Goal: Task Accomplishment & Management: Use online tool/utility

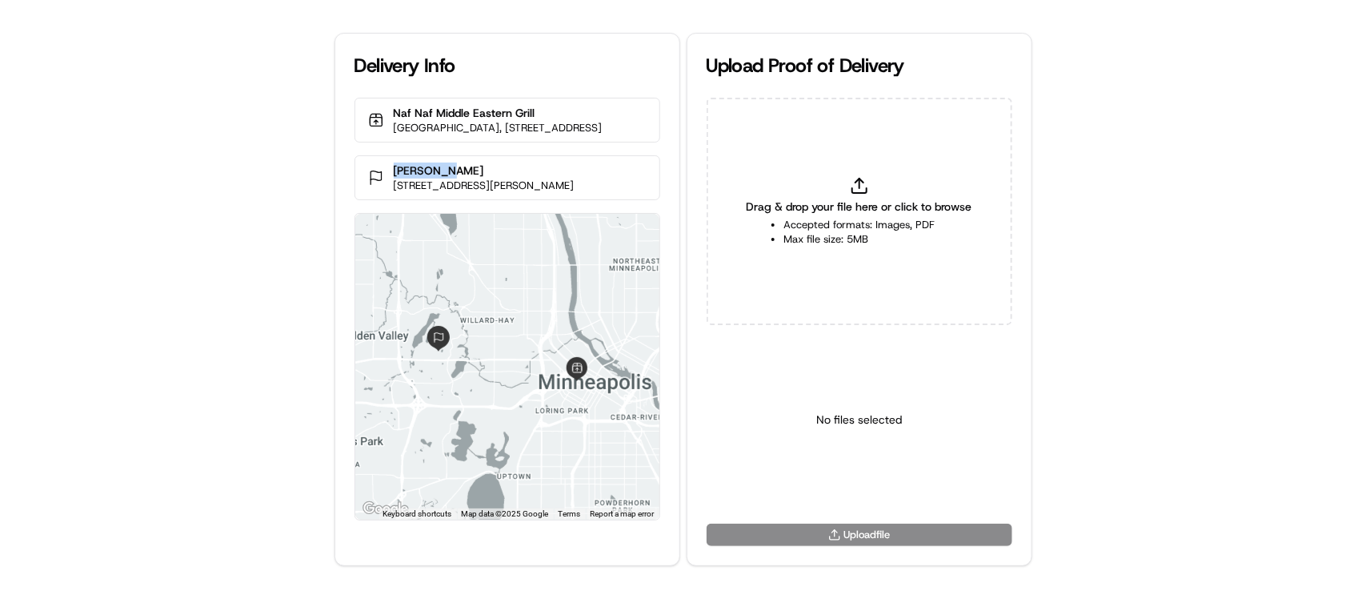
drag, startPoint x: 402, startPoint y: 181, endPoint x: 332, endPoint y: 180, distance: 69.6
click at [355, 180] on div "Mortenson 4200 Dahlberg Dr, Golden Valley, MN 55422, USA" at bounding box center [508, 177] width 306 height 45
copy p "Mortenson"
click at [875, 188] on div "Drag & drop your file here or click to browse Accepted formats: Images, PDF Max…" at bounding box center [860, 211] width 306 height 227
type input "C:\fakepath\Mortenson pop.jpg"
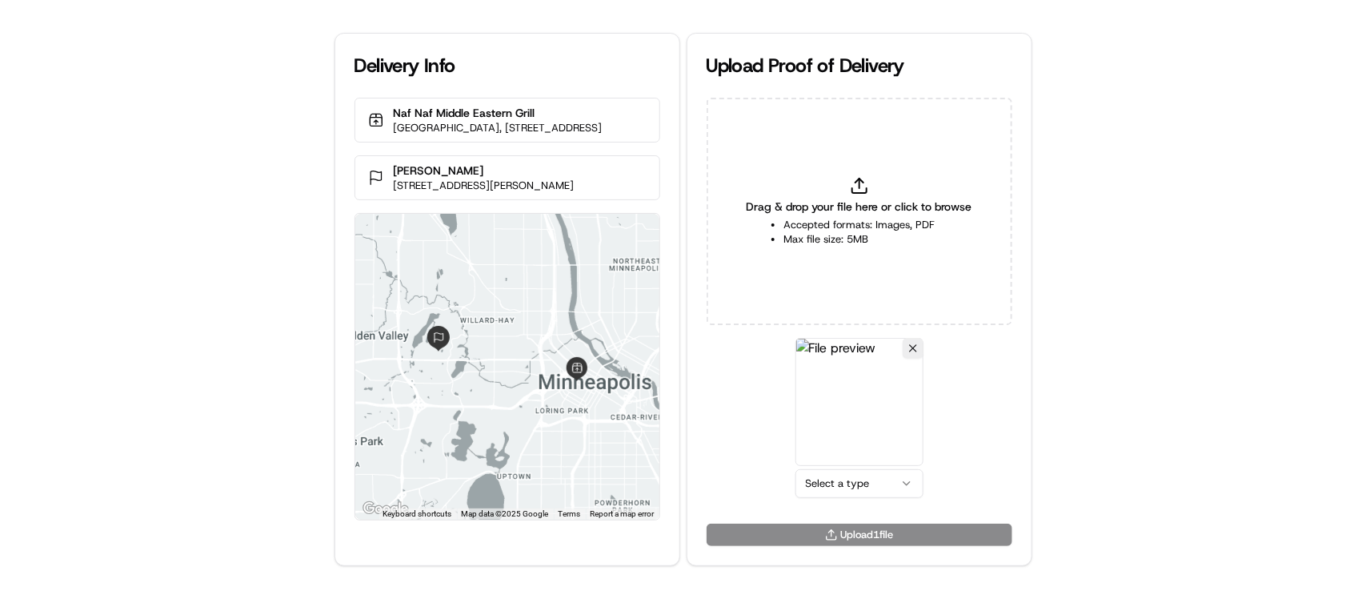
click at [892, 476] on html "Delivery Info Naf Naf Middle Eastern Grill Marriott Hotel City Center, 40 S 7th…" at bounding box center [683, 299] width 1366 height 599
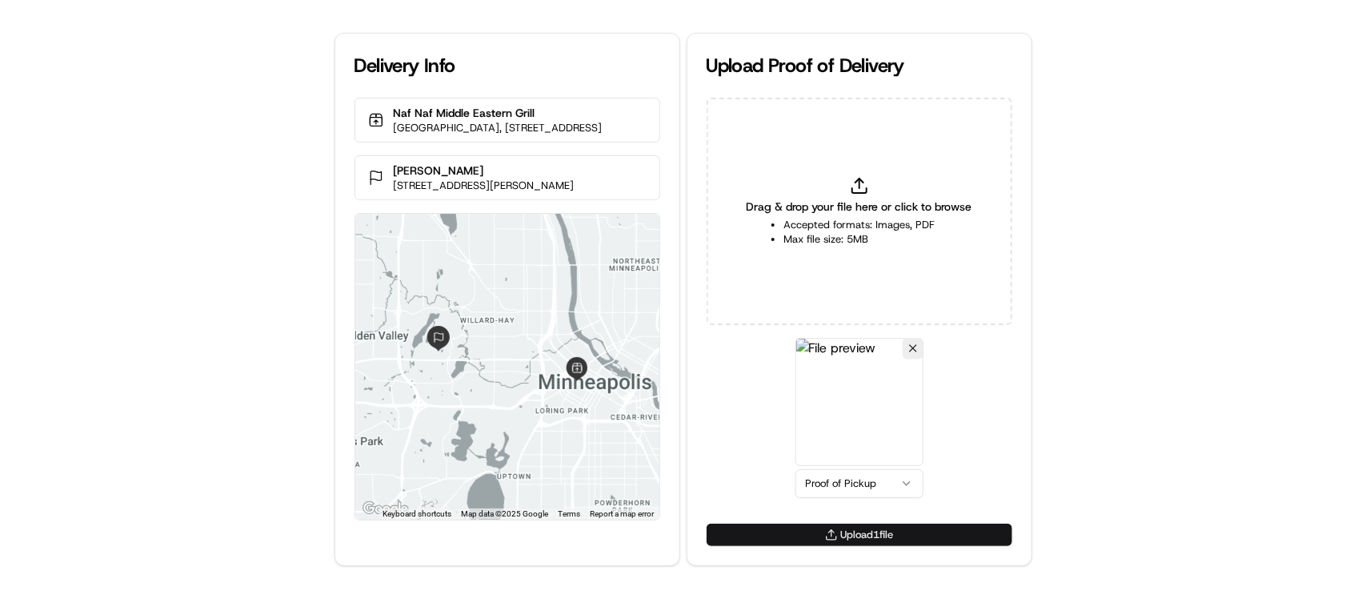
click at [901, 536] on button "Upload 1 file" at bounding box center [860, 534] width 306 height 22
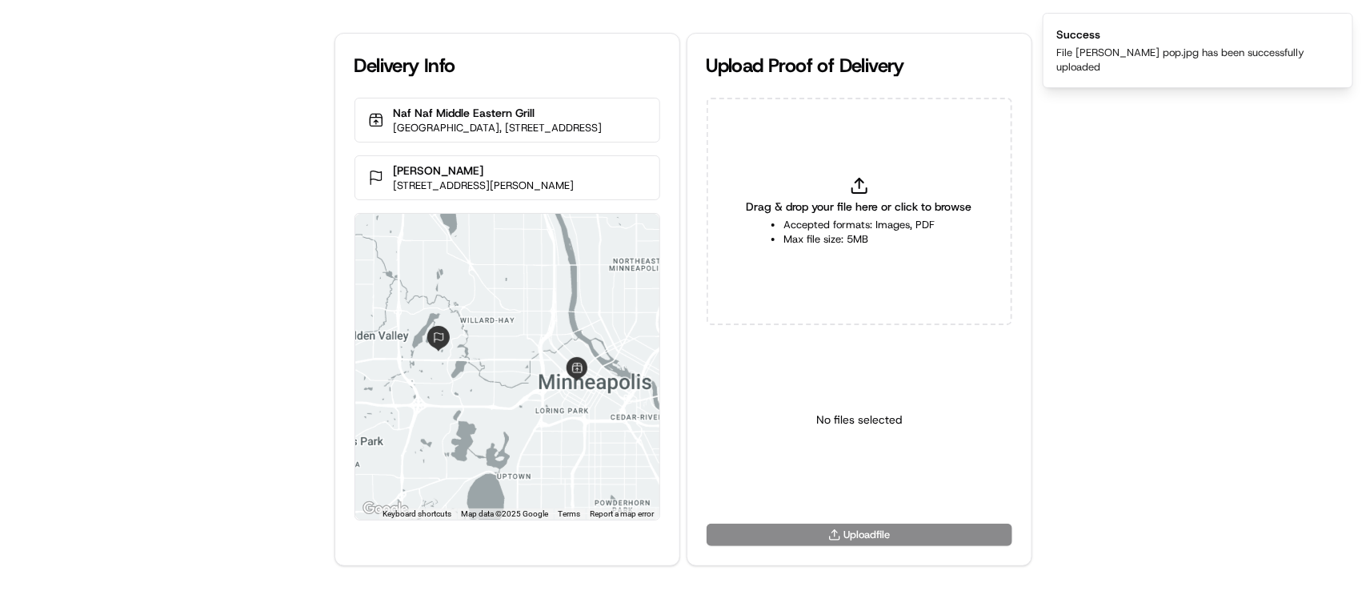
click at [896, 170] on div "Drag & drop your file here or click to browse Accepted formats: Images, PDF Max…" at bounding box center [860, 211] width 306 height 227
type input "C:\fakepath\Mortenson pod.jpg"
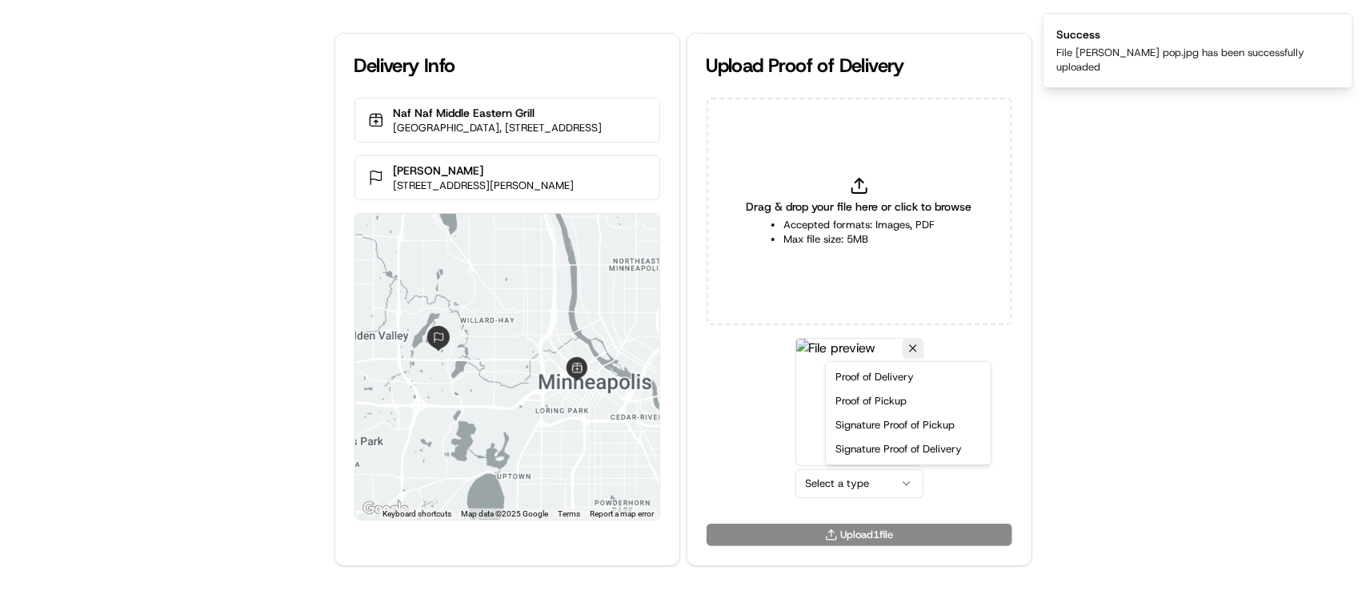
click at [882, 471] on html "Delivery Info Naf Naf Middle Eastern Grill Marriott Hotel City Center, 40 S 7th…" at bounding box center [683, 299] width 1366 height 599
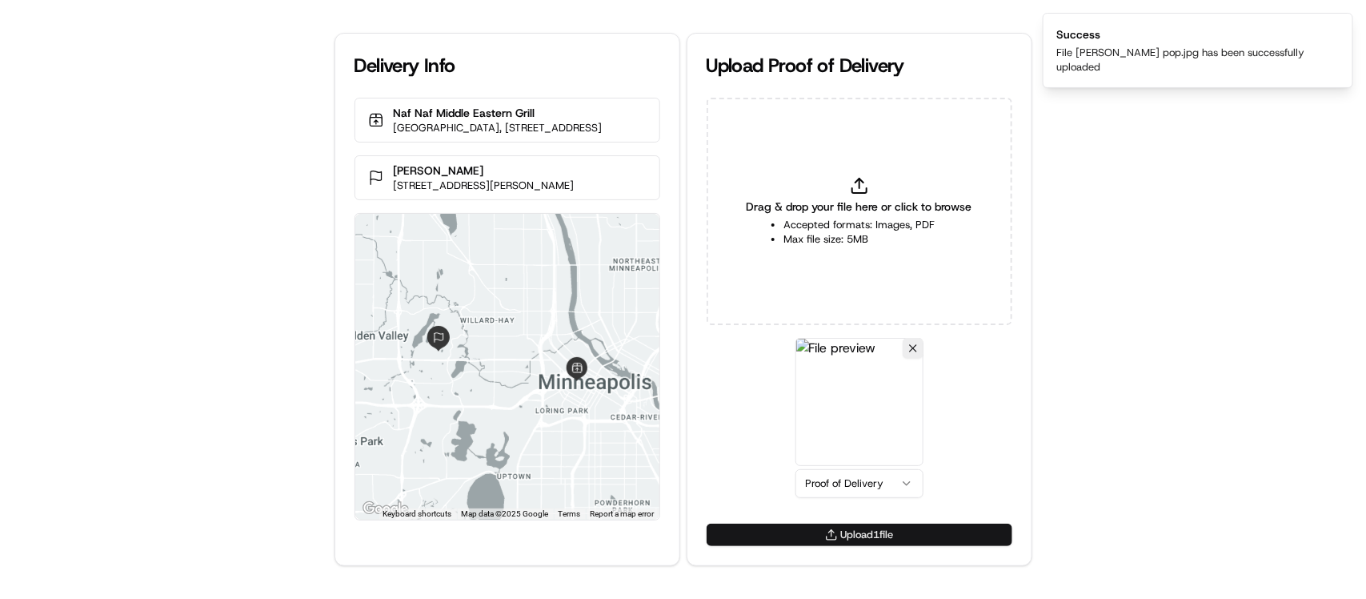
click at [900, 531] on button "Upload 1 file" at bounding box center [860, 534] width 306 height 22
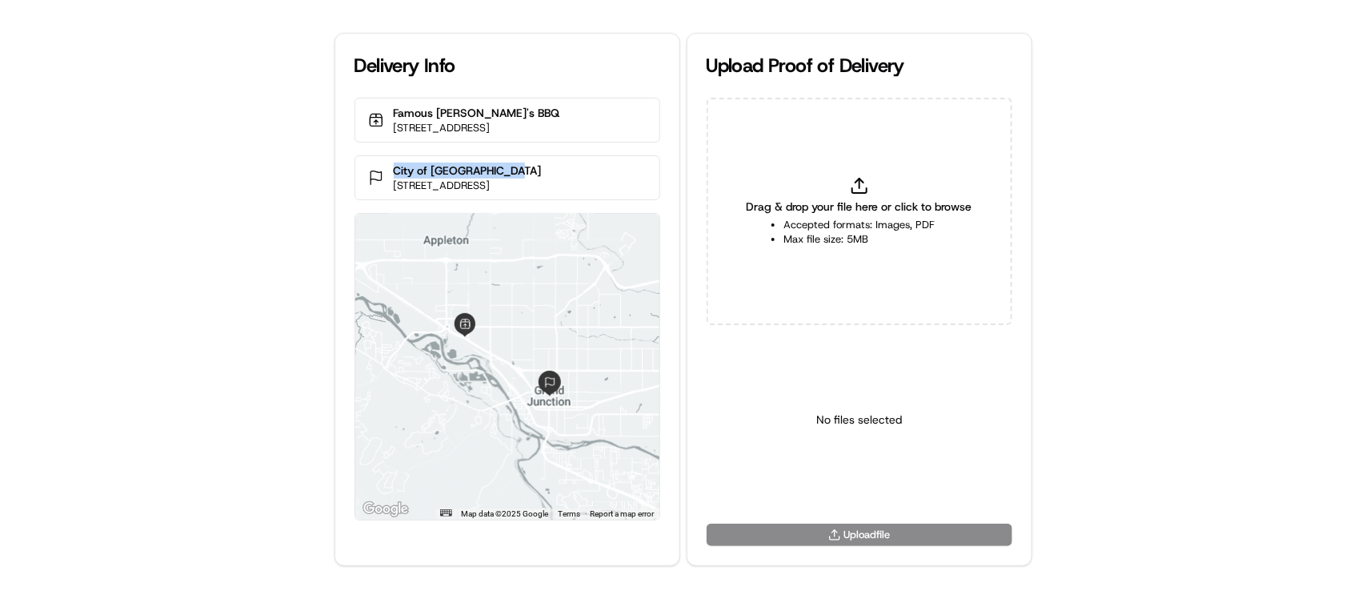
drag, startPoint x: 520, startPoint y: 173, endPoint x: 269, endPoint y: 2, distance: 304.1
click at [381, 170] on div "City of Grand Junction 250 N 5th St, Grand Junction, CO 81501, USA" at bounding box center [508, 177] width 306 height 45
copy p "City of Grand Junction"
click at [521, 173] on p "City of Grand Junction" at bounding box center [468, 170] width 148 height 16
drag, startPoint x: 515, startPoint y: 170, endPoint x: 398, endPoint y: 174, distance: 116.9
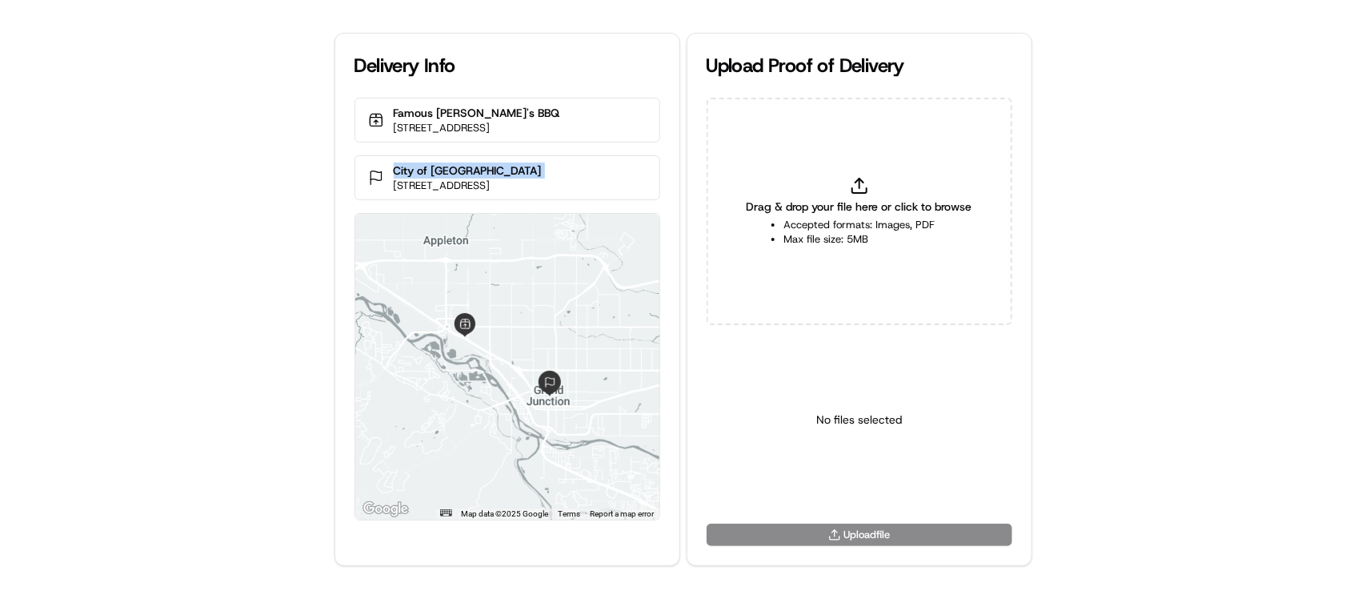
click at [398, 174] on p "City of Grand Junction" at bounding box center [468, 170] width 148 height 16
click at [855, 186] on icon at bounding box center [859, 185] width 19 height 19
type input "C:\fakepath\City of Grand Junction pop.jpg"
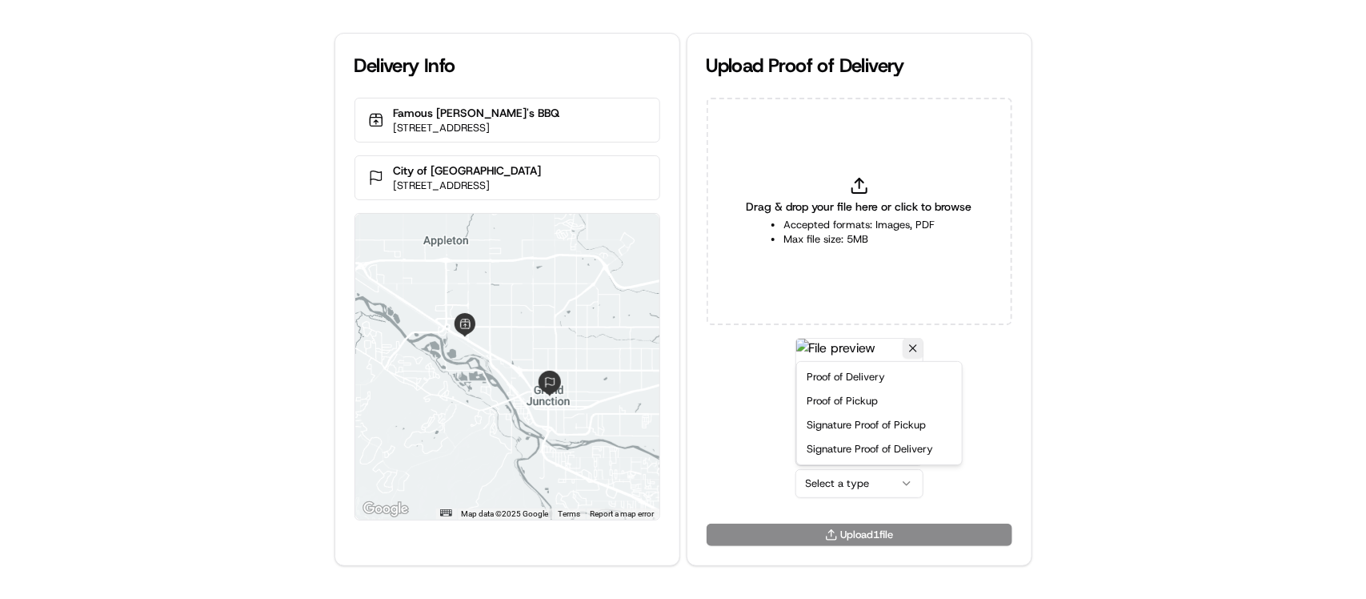
click at [824, 484] on html "Delivery Info Famous Dave's BBQ 2440 US-6, Grand Junction, CO 81505, USA City o…" at bounding box center [683, 299] width 1366 height 599
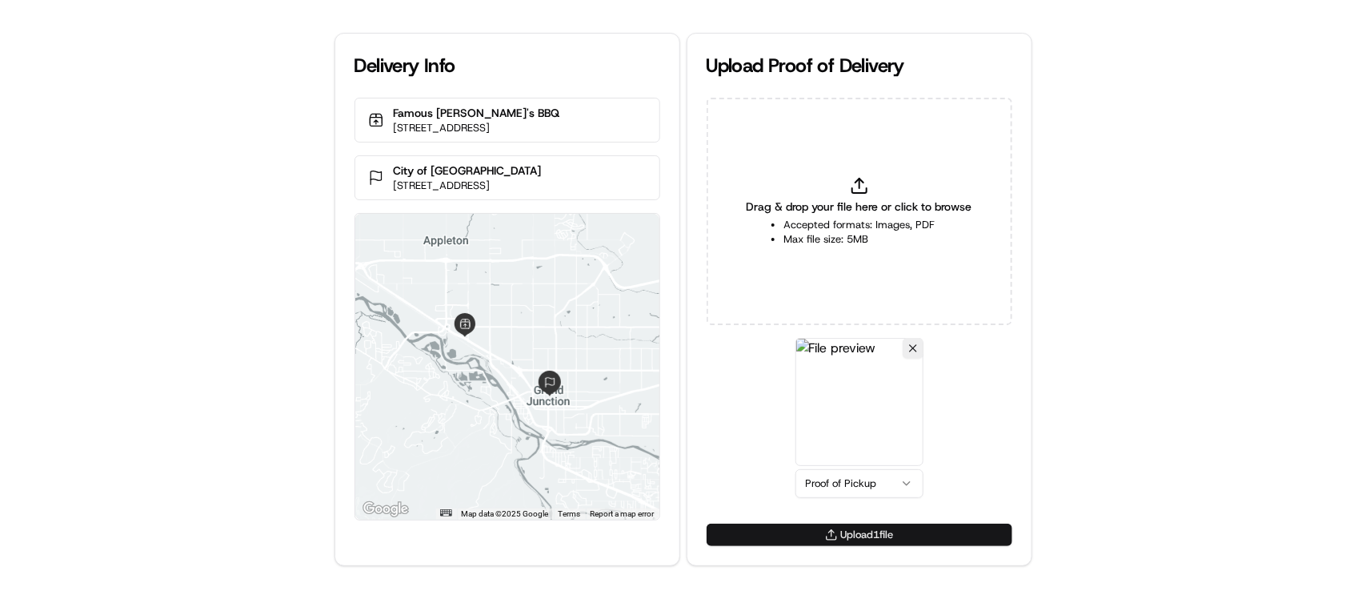
click at [876, 534] on button "Upload 1 file" at bounding box center [860, 534] width 306 height 22
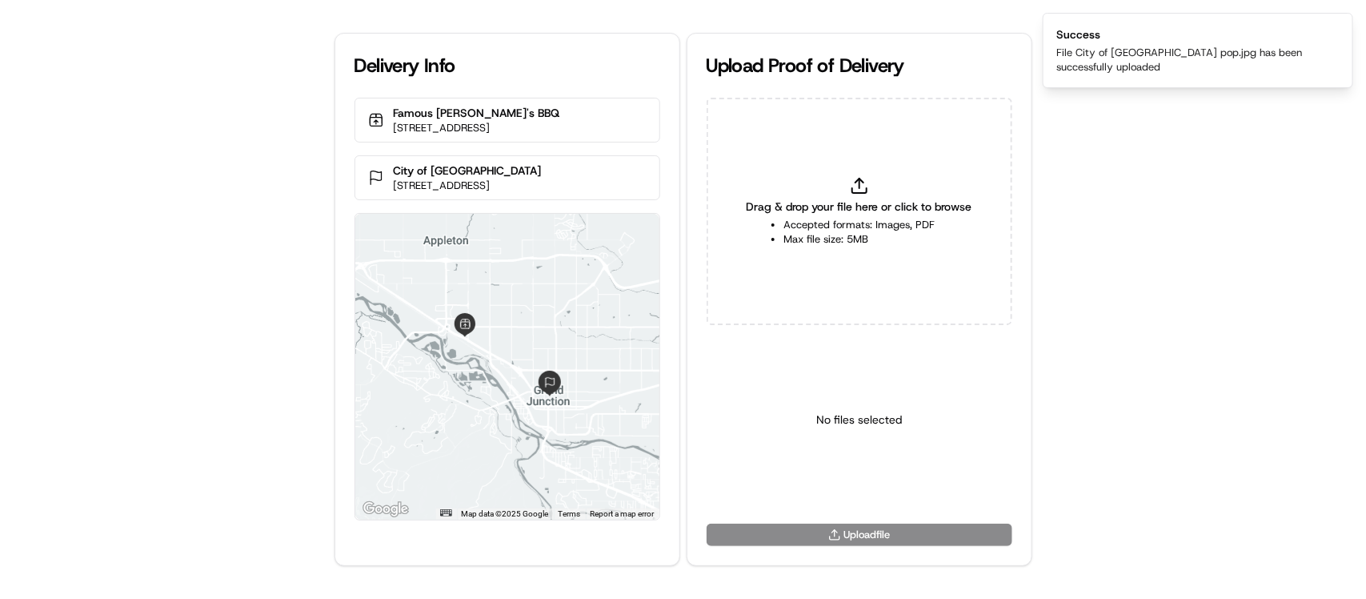
click at [862, 190] on icon at bounding box center [859, 185] width 19 height 19
type input "C:\fakepath\City of Grand Junction pod.jpg"
click at [865, 483] on html "Delivery Info Famous Dave's BBQ 2440 US-6, Grand Junction, CO 81505, USA City o…" at bounding box center [683, 299] width 1366 height 599
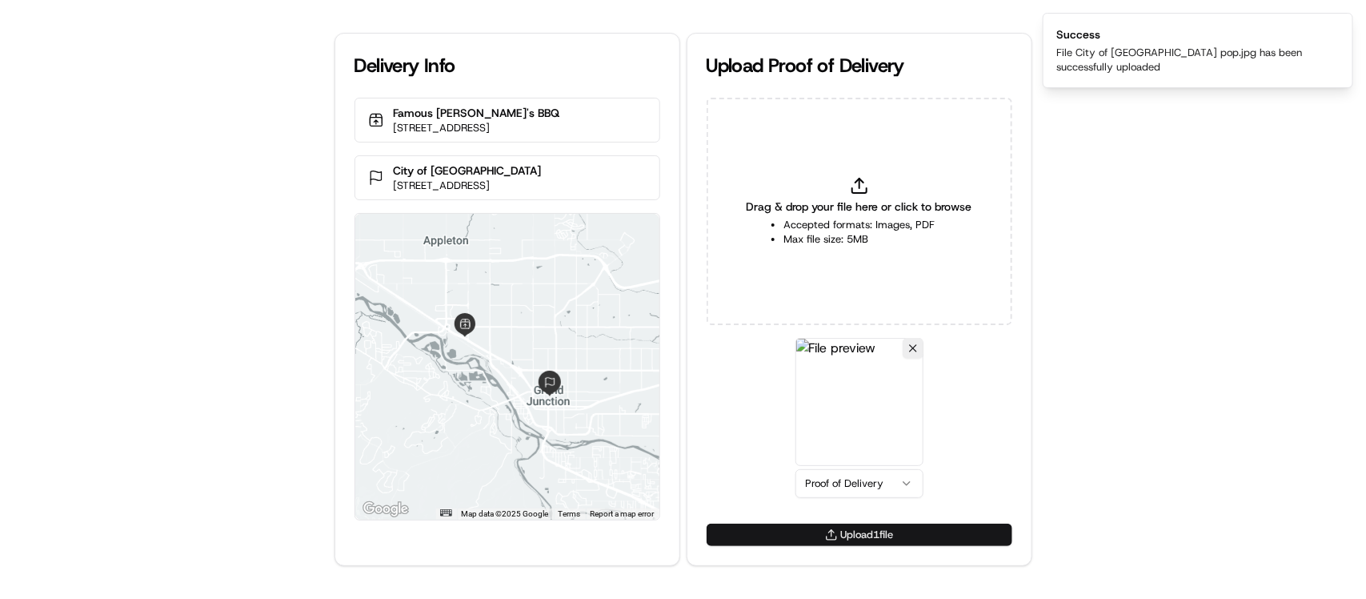
click at [865, 533] on button "Upload 1 file" at bounding box center [860, 534] width 306 height 22
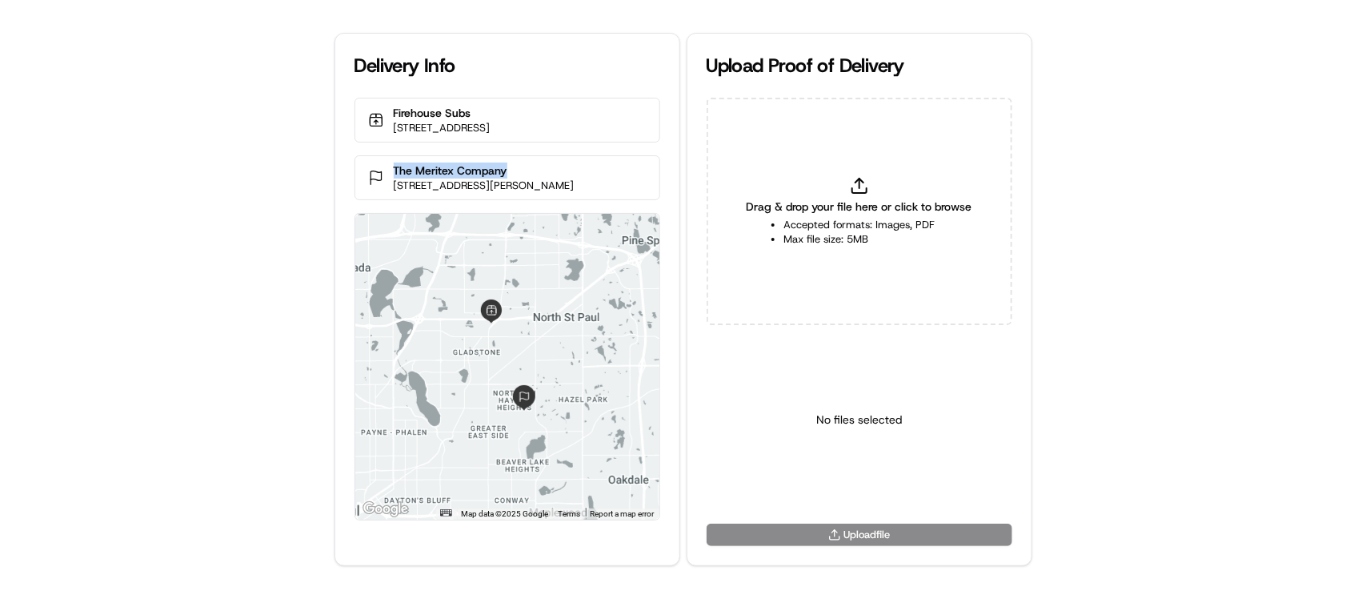
drag, startPoint x: 448, startPoint y: 157, endPoint x: 385, endPoint y: 154, distance: 63.3
click at [385, 154] on div "Firehouse Subs 2303 White Bear Ave G, Maplewood, MN 55109, USA The Meritex Comp…" at bounding box center [507, 319] width 344 height 442
copy p "The Meritex Company"
click at [527, 162] on p "The Meritex Company" at bounding box center [484, 170] width 181 height 16
drag, startPoint x: 527, startPoint y: 164, endPoint x: 392, endPoint y: 189, distance: 136.7
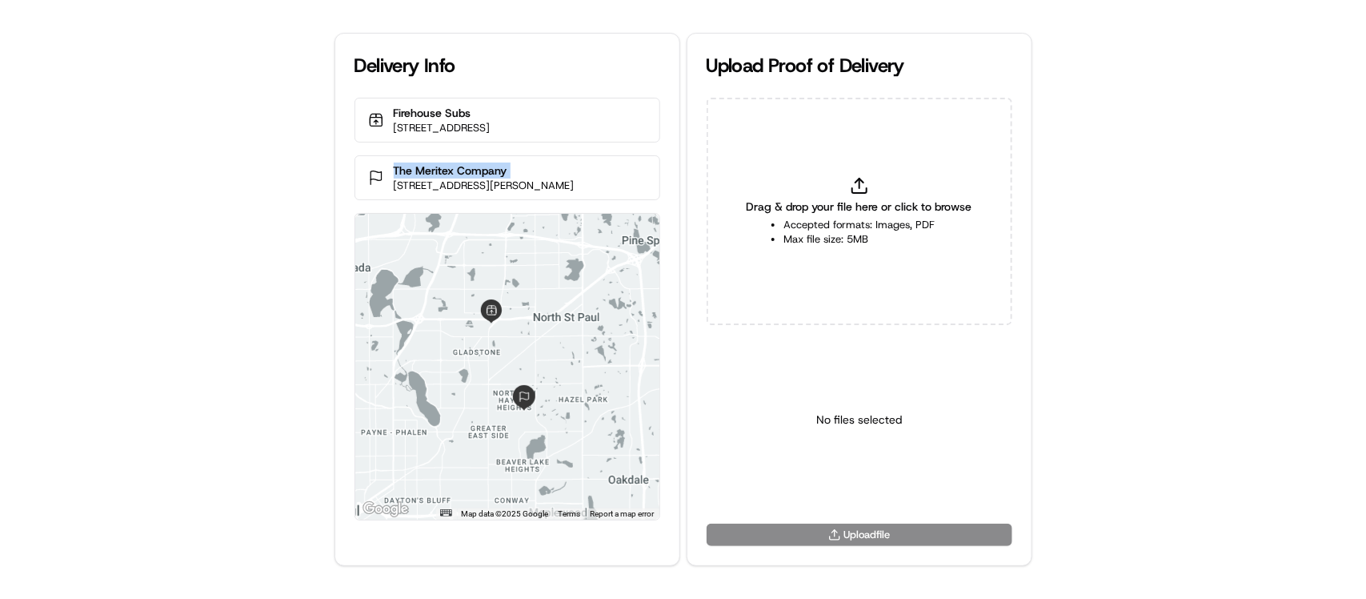
click at [377, 169] on div "The Meritex Company 1400 N Winthrop St, St Paul, MN 55119, USA" at bounding box center [508, 177] width 306 height 45
click at [859, 185] on icon at bounding box center [859, 185] width 19 height 19
type input "C:\fakepath\The Meritex Company pop.jpg"
click at [851, 486] on html "Delivery Info Firehouse Subs 2303 White Bear Ave G, Maplewood, MN 55109, USA Th…" at bounding box center [683, 299] width 1366 height 599
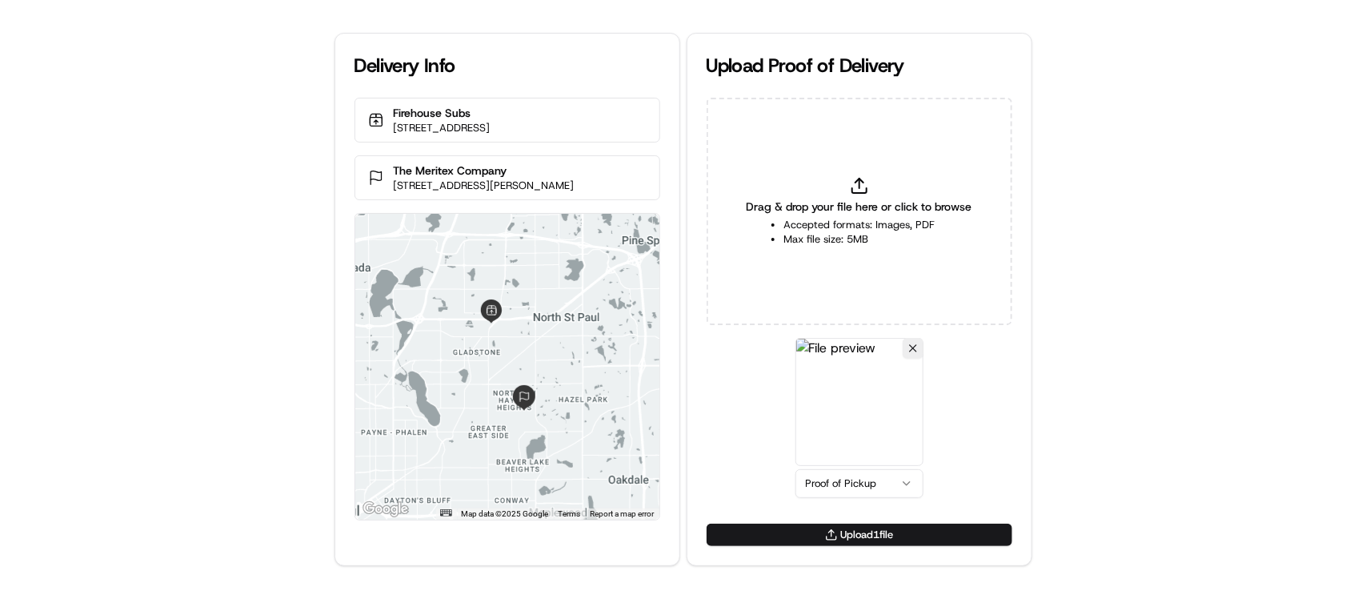
click at [880, 530] on button "Upload 1 file" at bounding box center [860, 534] width 306 height 22
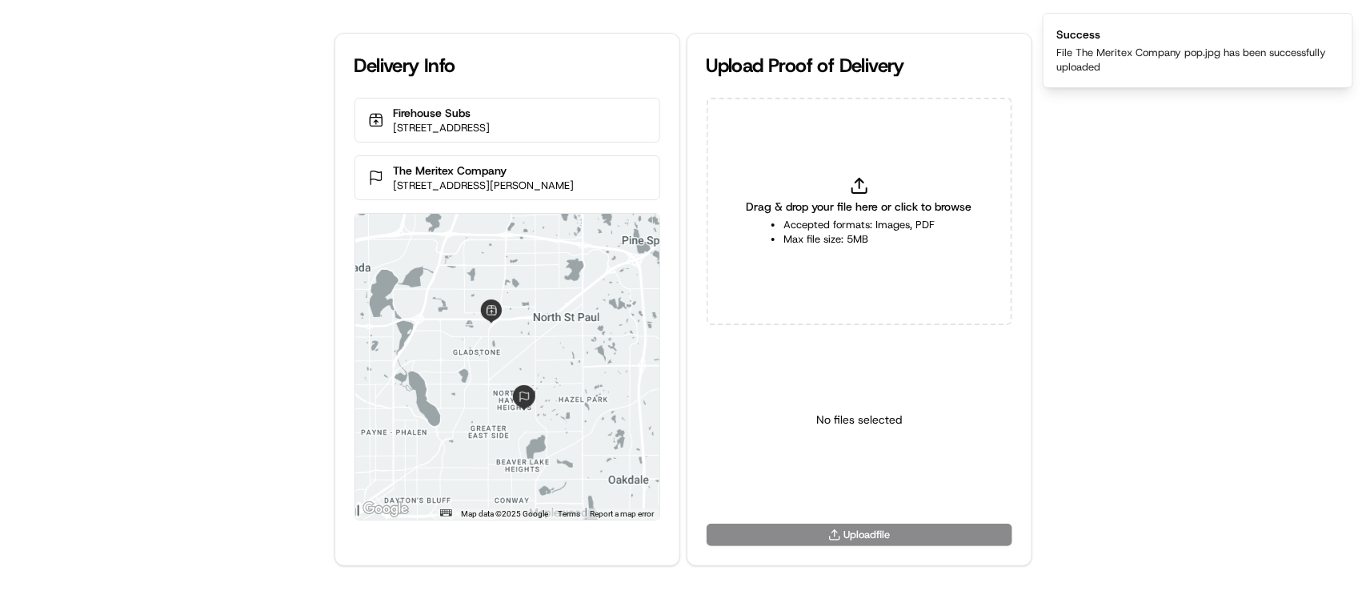
click at [1241, 296] on div "Delivery Info Firehouse Subs 2303 White Bear Ave G, Maplewood, MN 55109, USA Th…" at bounding box center [683, 299] width 1366 height 599
click at [858, 185] on icon at bounding box center [859, 185] width 19 height 19
type input "C:\fakepath\The Meritex Company pod.jpg"
click at [853, 484] on html "Delivery Info Firehouse Subs 2303 White Bear Ave G, Maplewood, MN 55109, USA Th…" at bounding box center [683, 299] width 1366 height 599
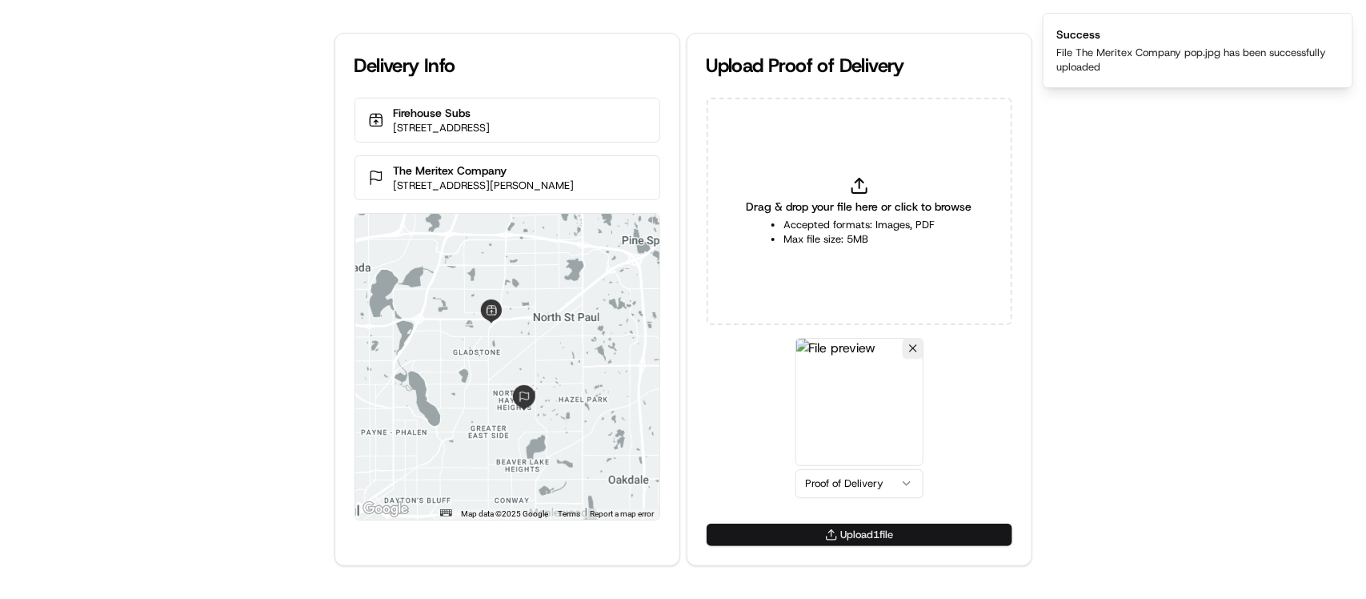
click at [887, 538] on button "Upload 1 file" at bounding box center [860, 534] width 306 height 22
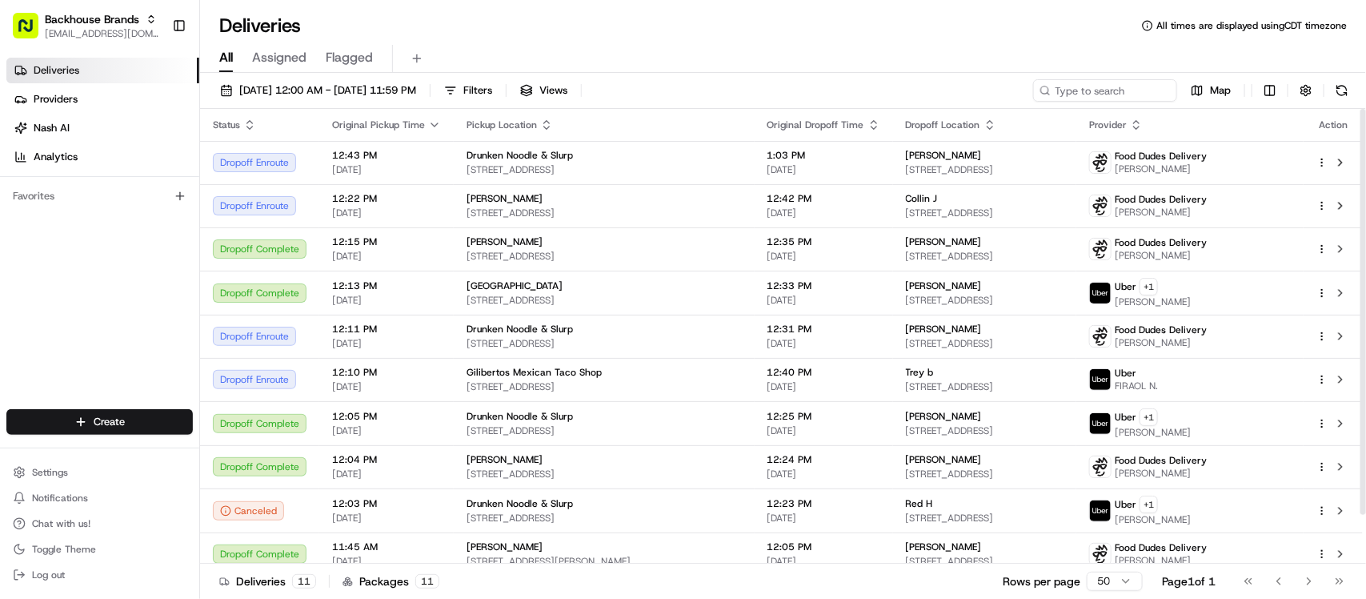
click at [161, 319] on div "Deliveries Providers [PERSON_NAME] Analytics Favorites" at bounding box center [99, 234] width 199 height 367
